Goal: Information Seeking & Learning: Learn about a topic

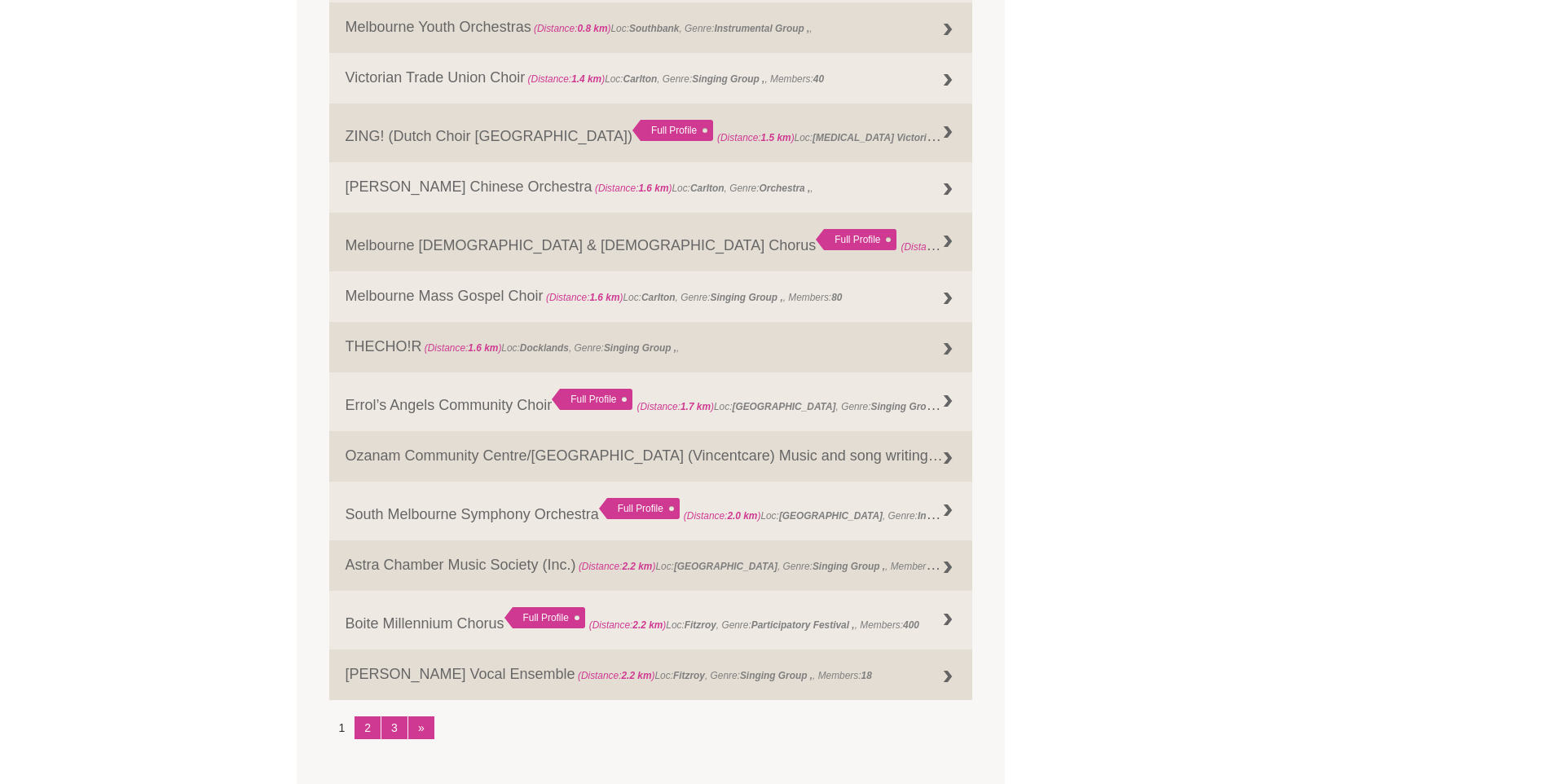
scroll to position [1792, 0]
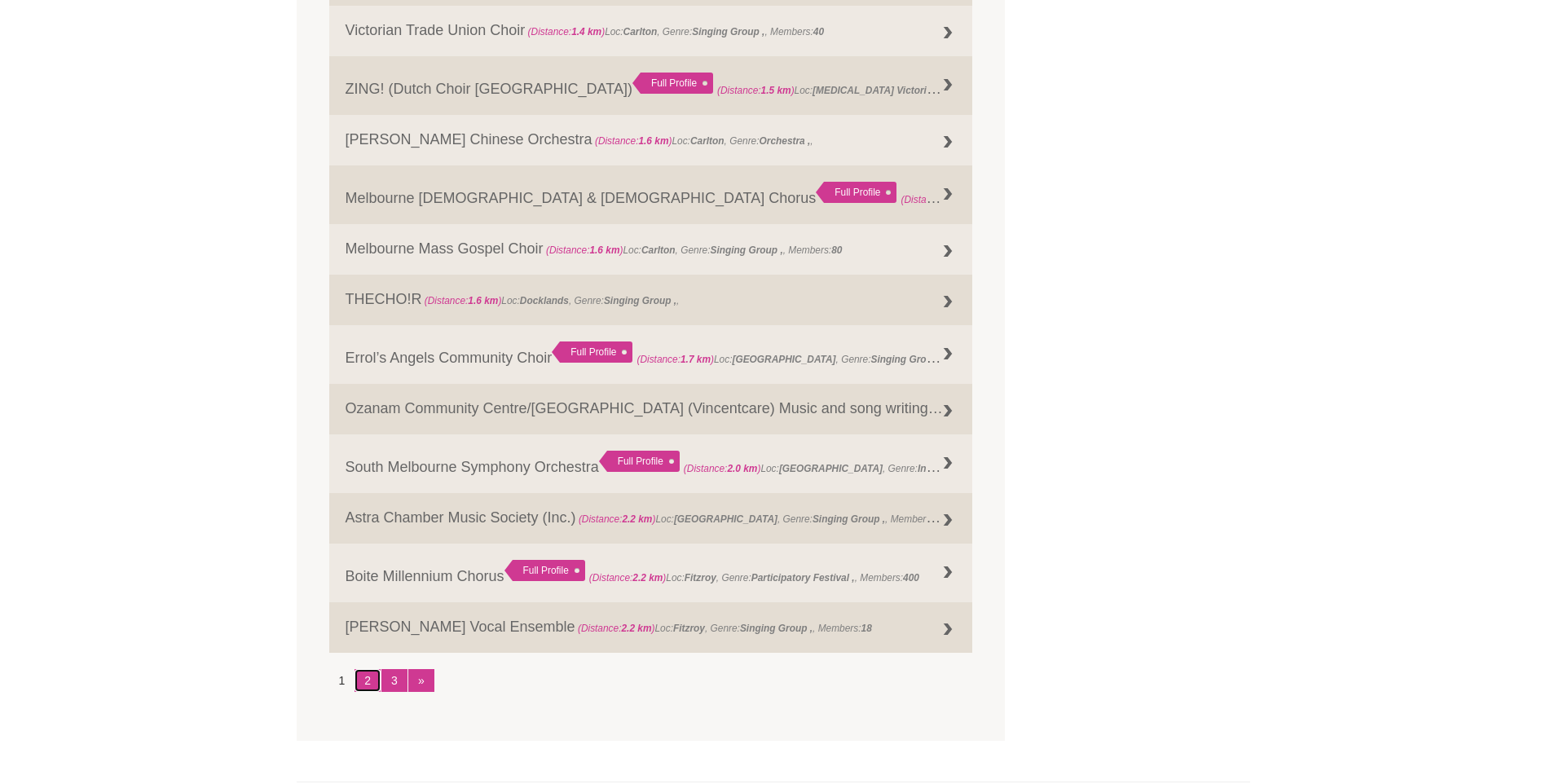
click at [364, 679] on link "2" at bounding box center [367, 680] width 26 height 23
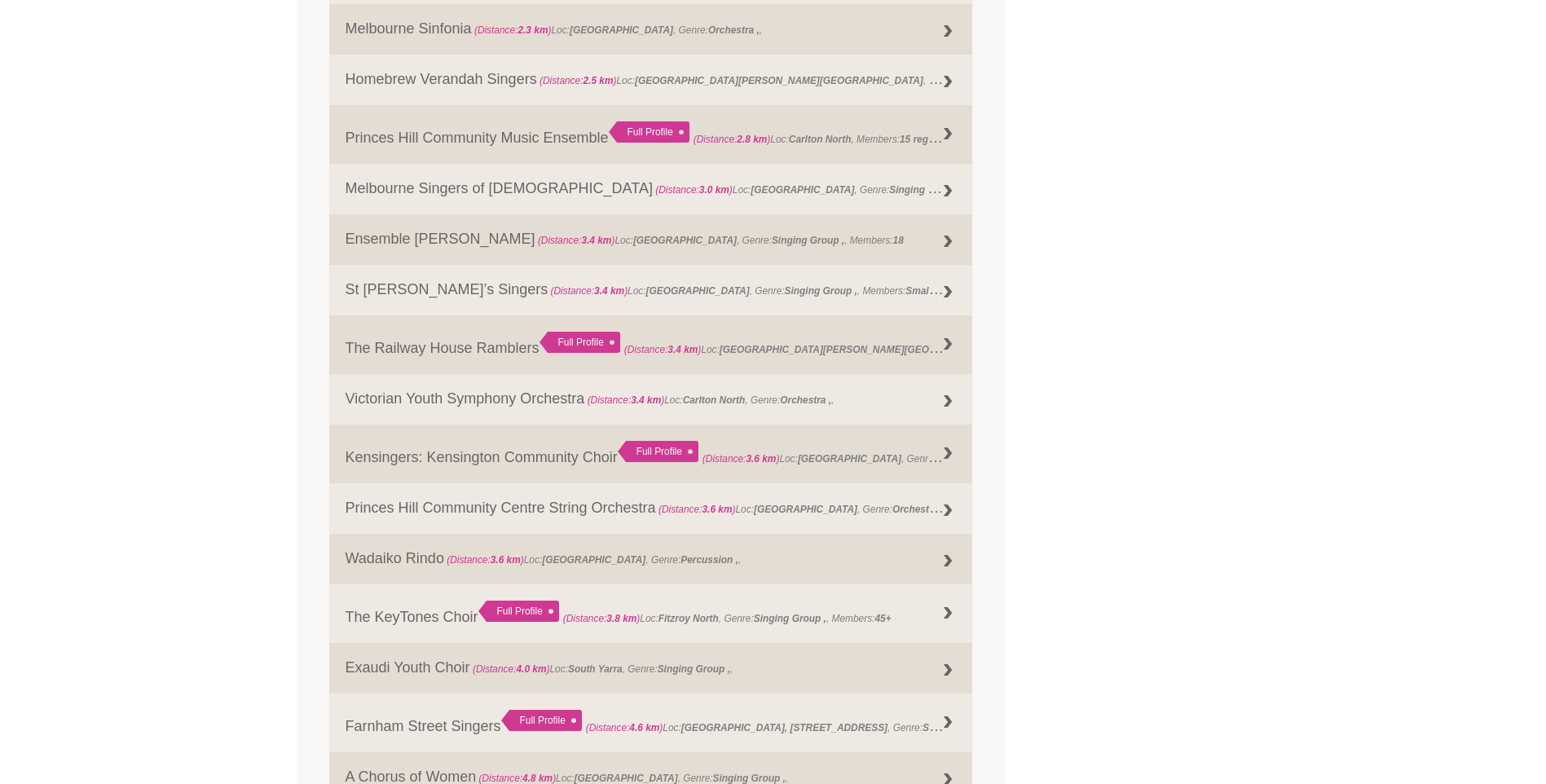
scroll to position [734, 0]
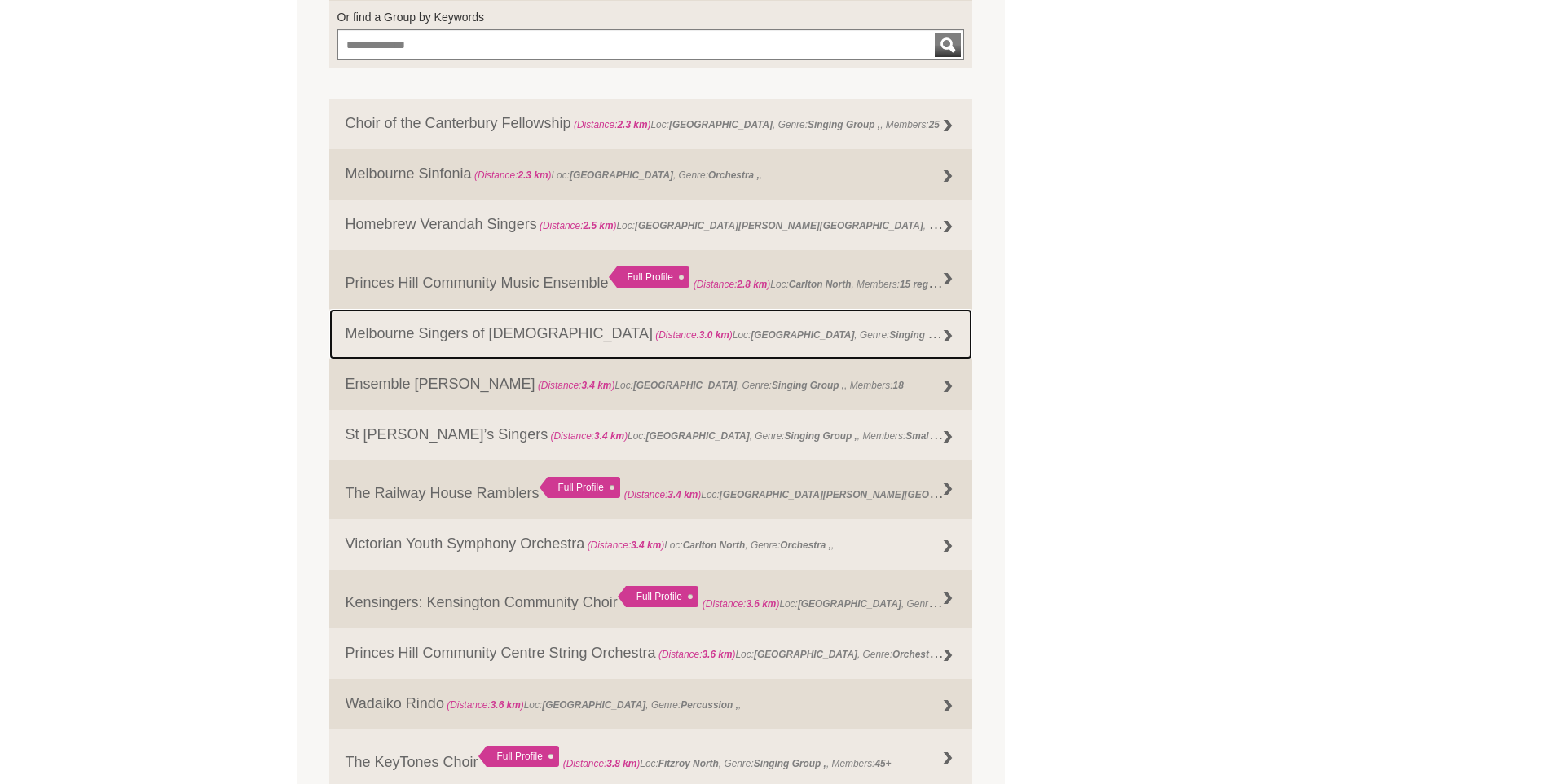
click at [419, 331] on link "Melbourne Singers of Gospel (Distance: 3.0 km ) Loc: Port Melbourne , Genre: Si…" at bounding box center [651, 334] width 644 height 50
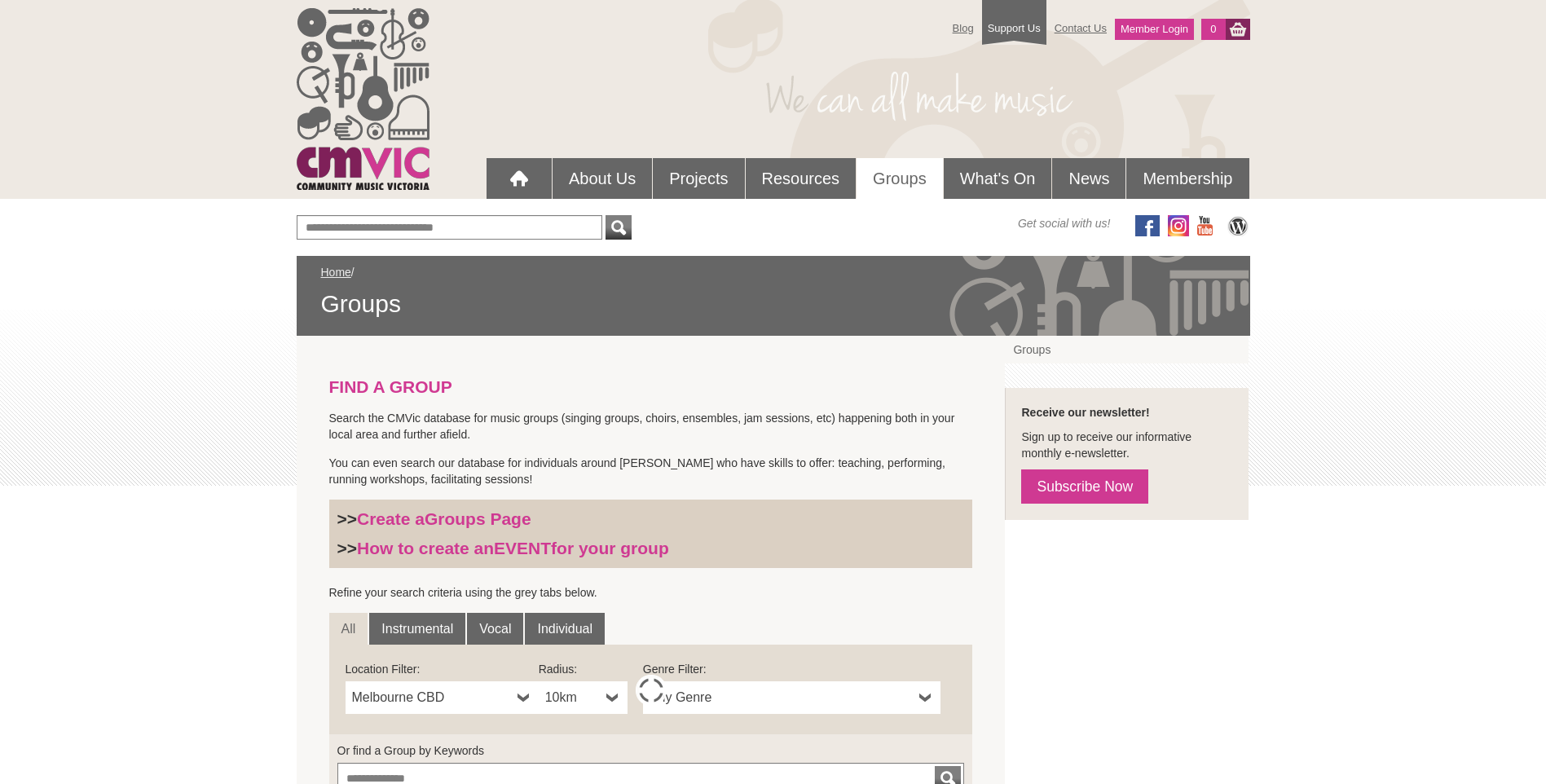
scroll to position [492, 0]
